Goal: Information Seeking & Learning: Learn about a topic

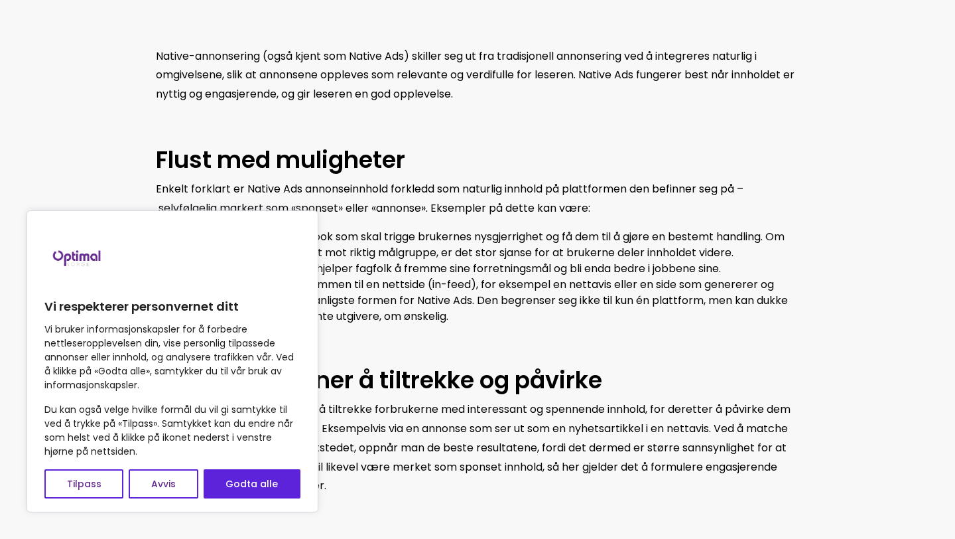
scroll to position [749, 0]
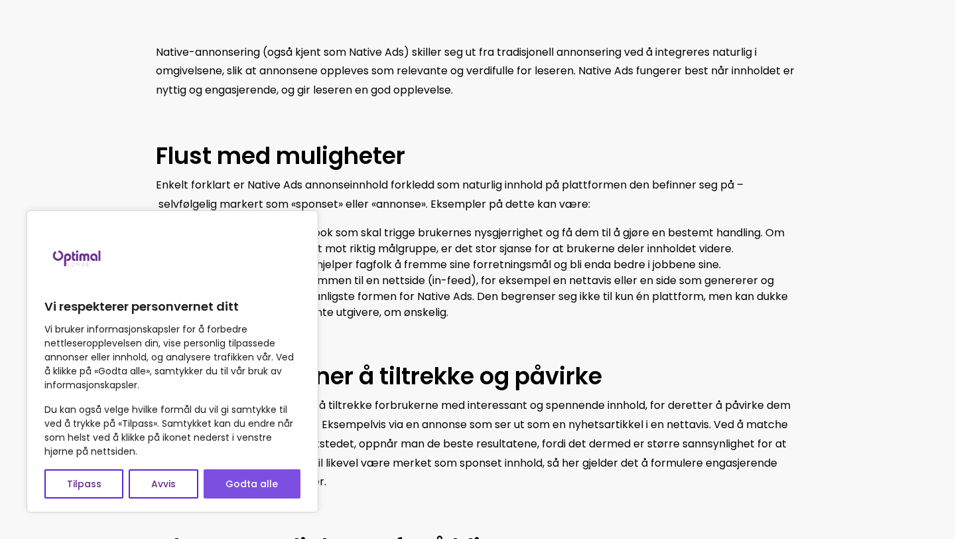
click at [265, 472] on button "Godta alle" at bounding box center [252, 483] width 97 height 29
checkbox input "true"
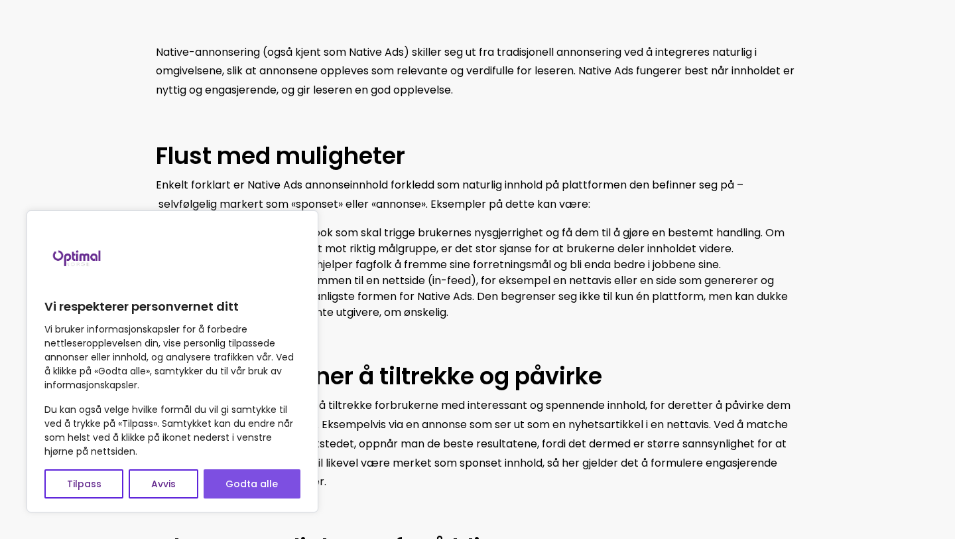
checkbox input "true"
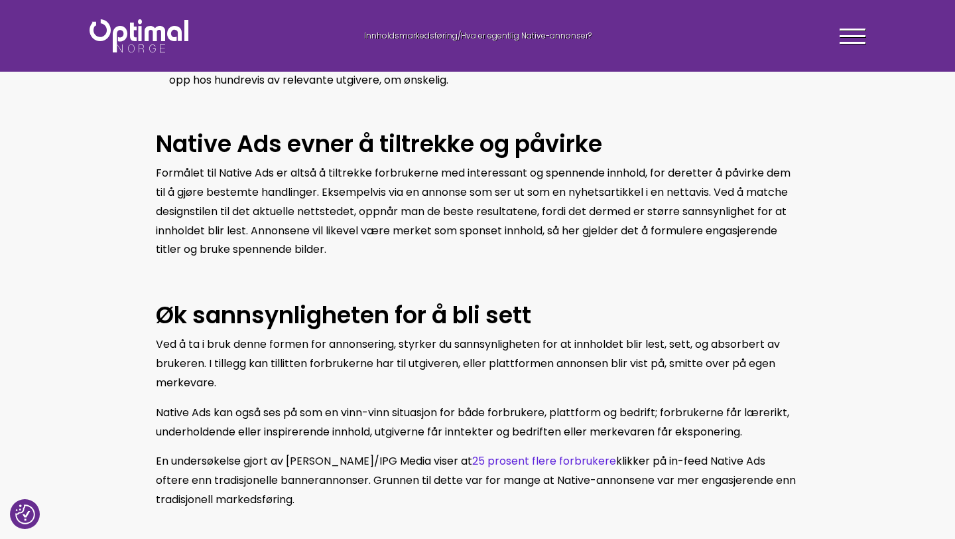
scroll to position [979, 0]
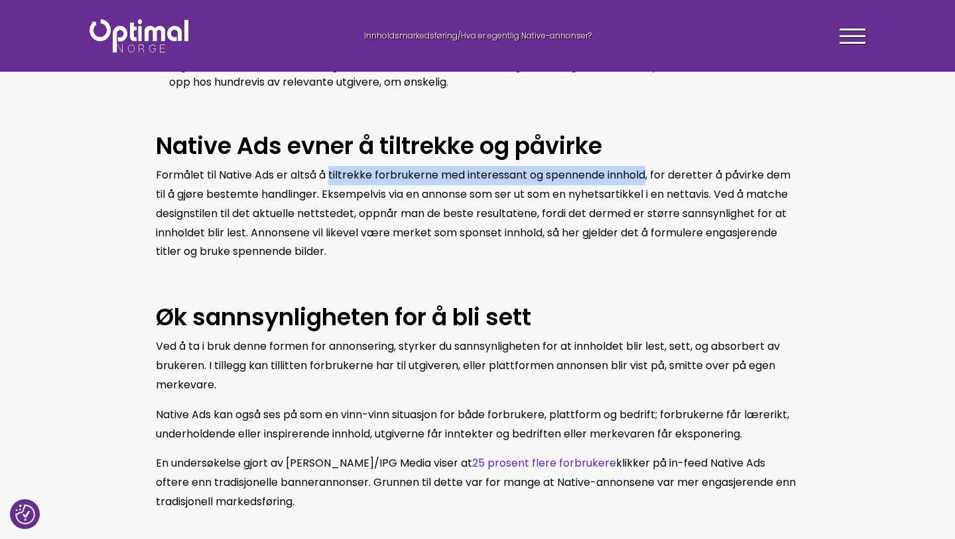
drag, startPoint x: 329, startPoint y: 173, endPoint x: 646, endPoint y: 169, distance: 317.1
click at [646, 169] on span "Formålet til Native Ads er altså å tiltrekke forbrukerne med interessant og spe…" at bounding box center [473, 213] width 635 height 92
copy span "tiltrekke forbrukerne med interessant og spennende innhold"
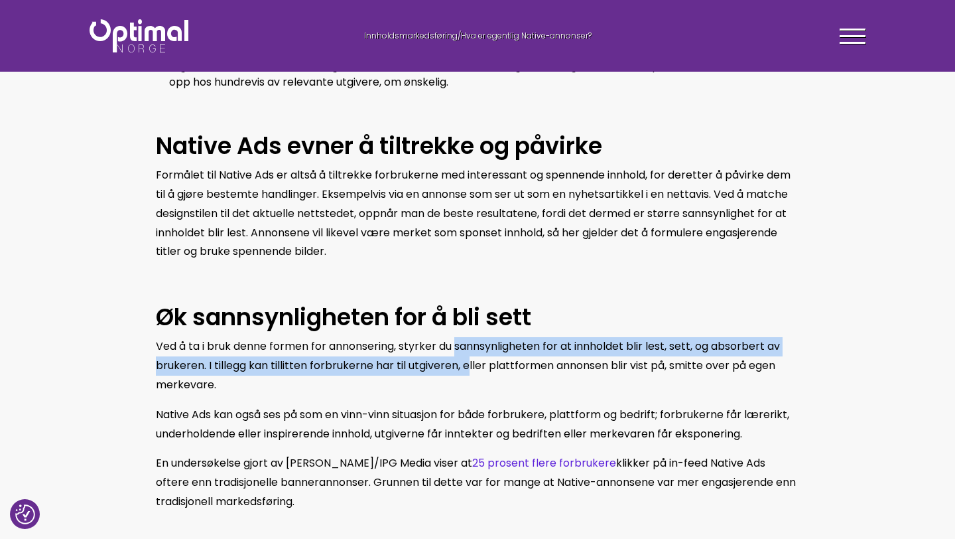
drag, startPoint x: 458, startPoint y: 349, endPoint x: 468, endPoint y: 371, distance: 23.8
click at [468, 371] on span "Ved å ta i bruk denne formen for annonsering, styrker du sannsynligheten for at…" at bounding box center [468, 365] width 624 height 54
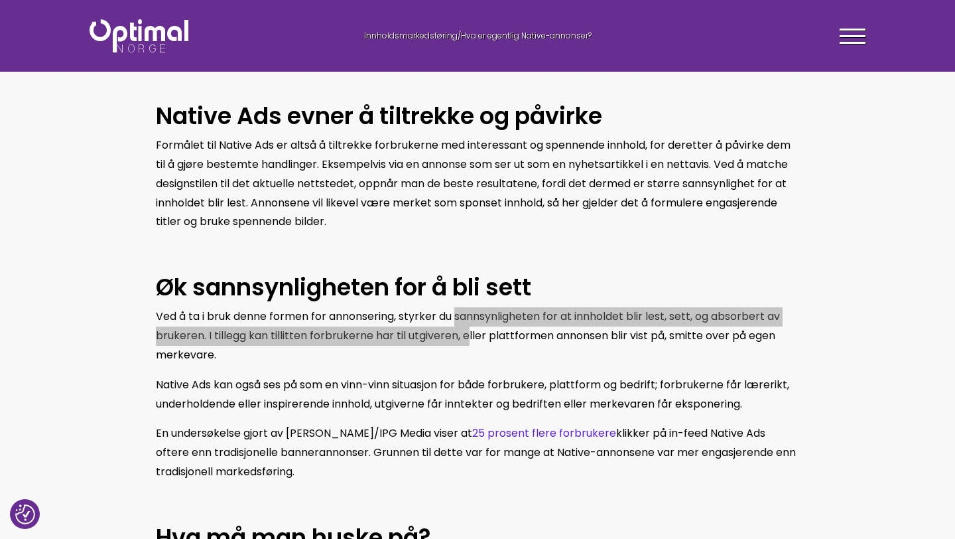
scroll to position [1007, 0]
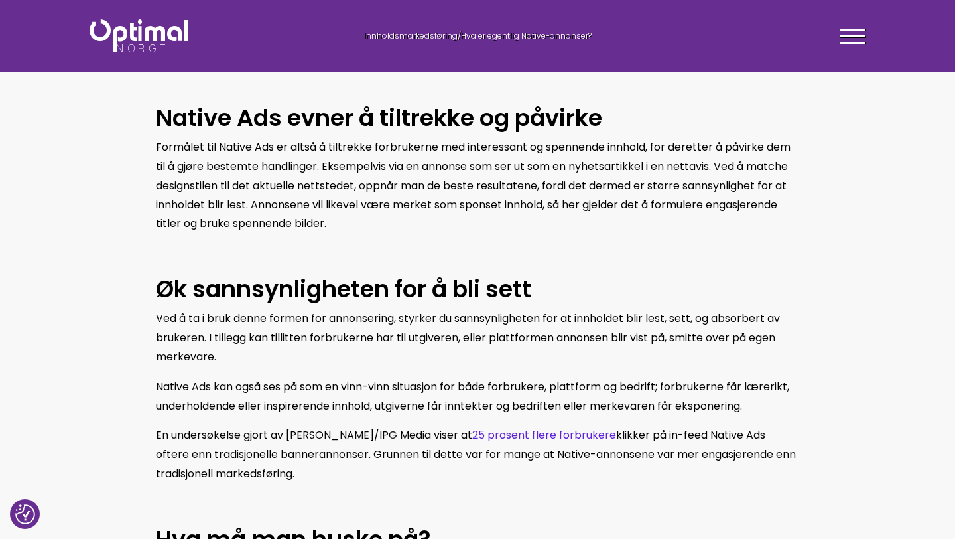
click at [321, 205] on span "Formålet til Native Ads er altså å tiltrekke forbrukerne med interessant og spe…" at bounding box center [473, 185] width 635 height 92
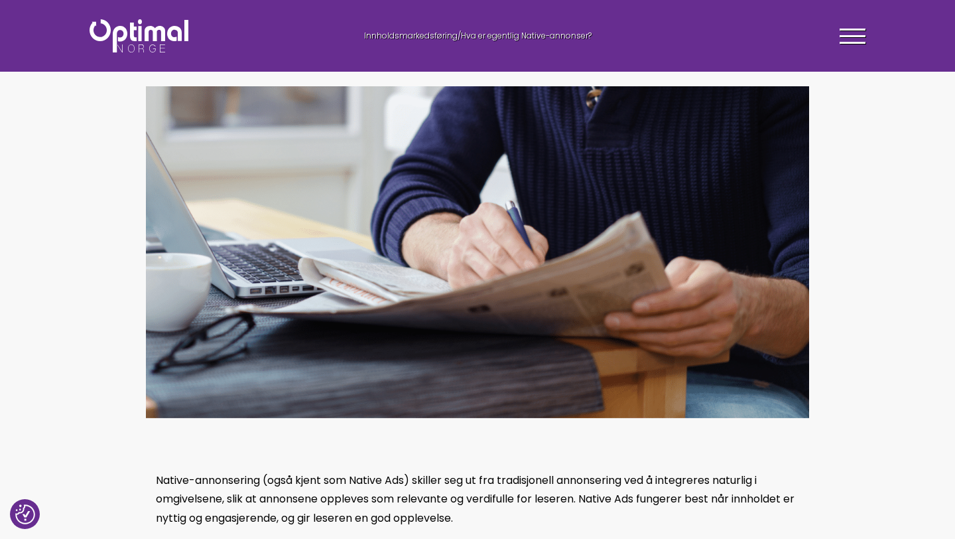
scroll to position [0, 0]
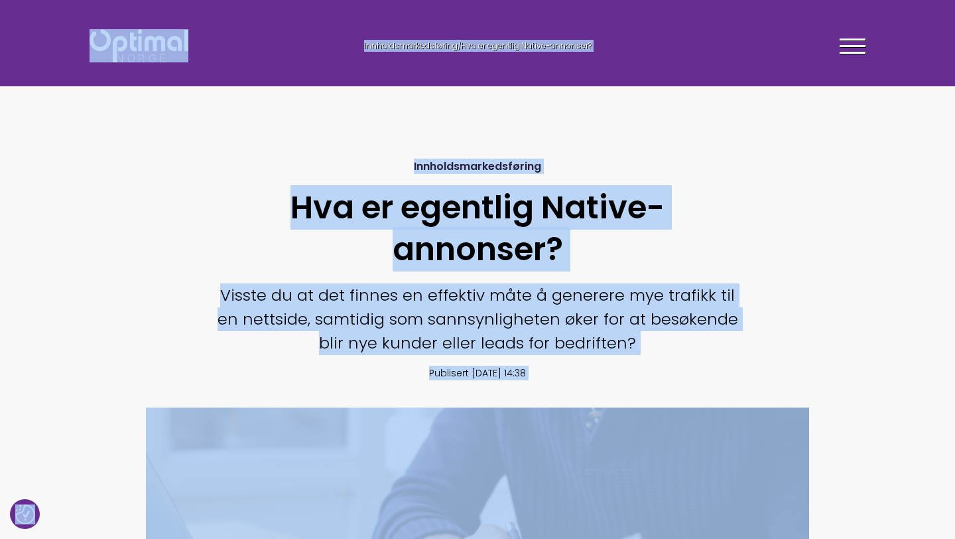
copy body "Lo ipsumdolors ametconsecte adip El seddoe temporincididuntutl etd m aliquaen a…"
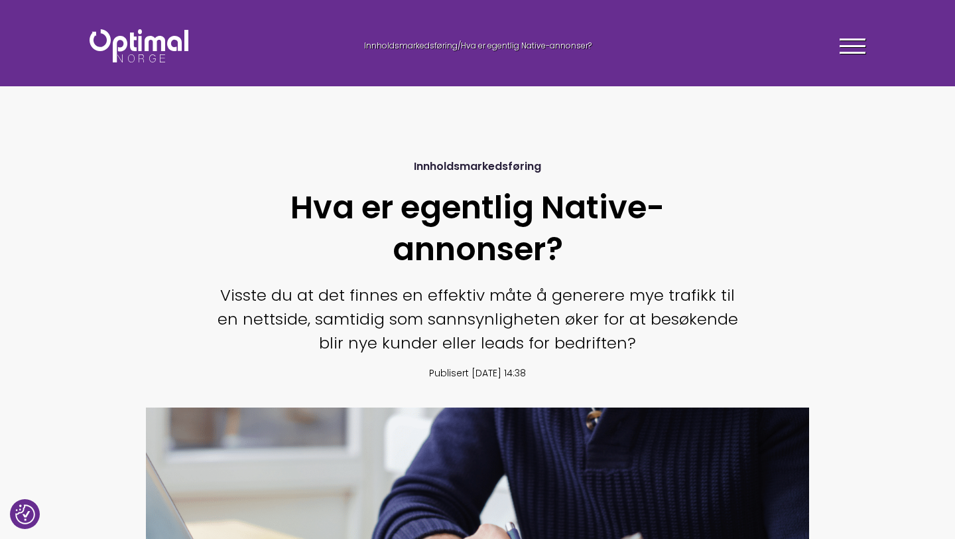
click at [341, 202] on h1 "Hva er egentlig Native-annonser?" at bounding box center [478, 228] width 524 height 83
